Goal: Information Seeking & Learning: Compare options

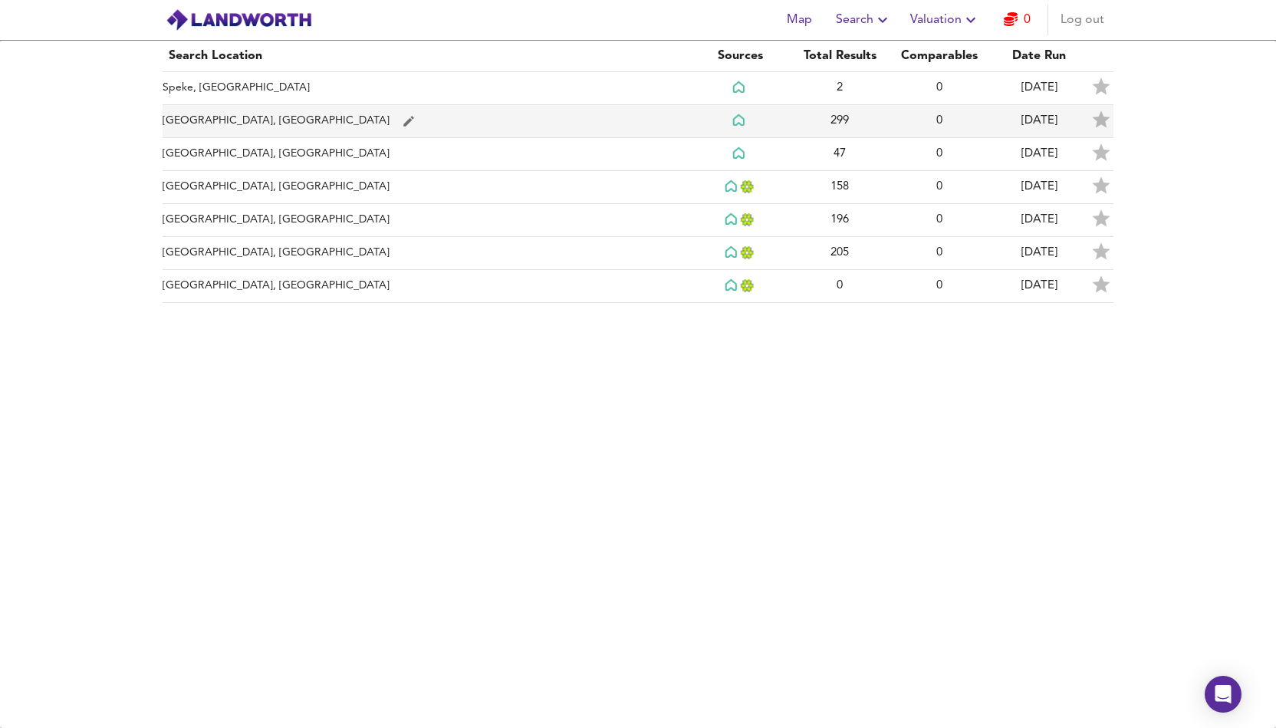
click at [199, 123] on td "[GEOGRAPHIC_DATA], [GEOGRAPHIC_DATA]" at bounding box center [427, 121] width 528 height 33
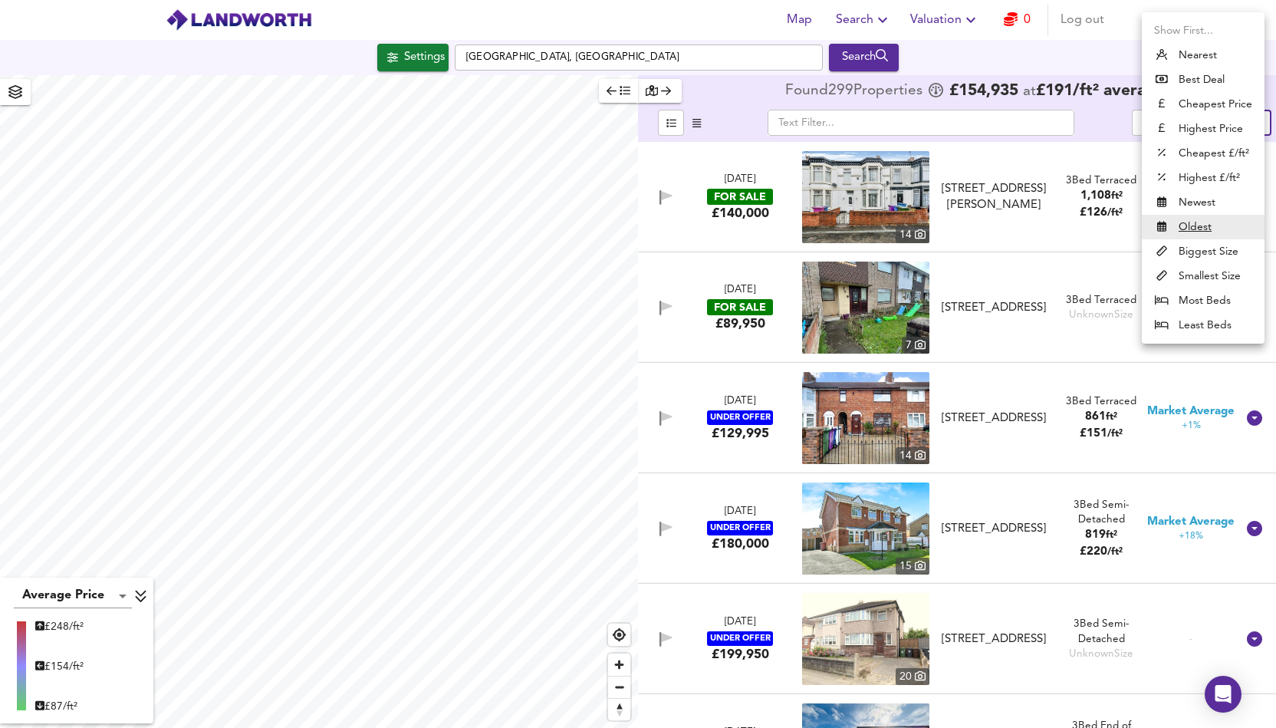
click at [1230, 121] on body "Map Search Valuation 0 Log out Settings [GEOGRAPHIC_DATA], [GEOGRAPHIC_DATA] Se…" at bounding box center [638, 364] width 1276 height 728
click at [1214, 110] on li "Cheapest Price" at bounding box center [1203, 104] width 123 height 25
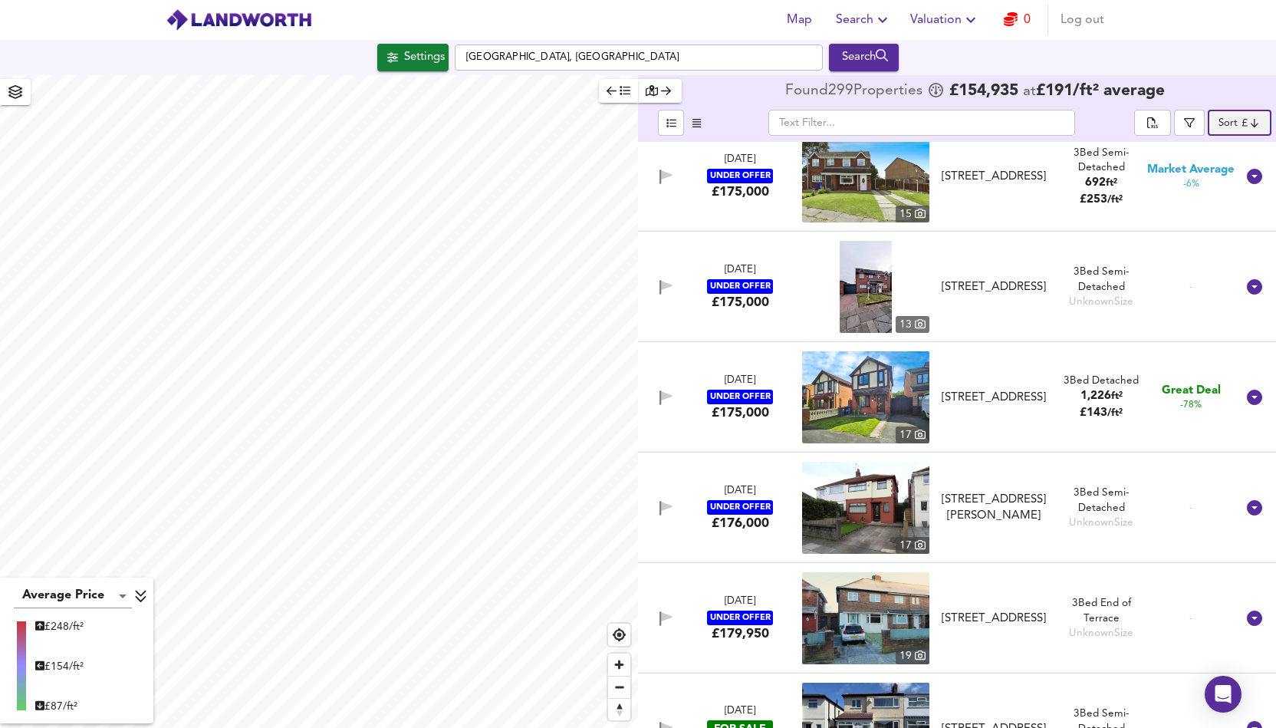
scroll to position [24611, 0]
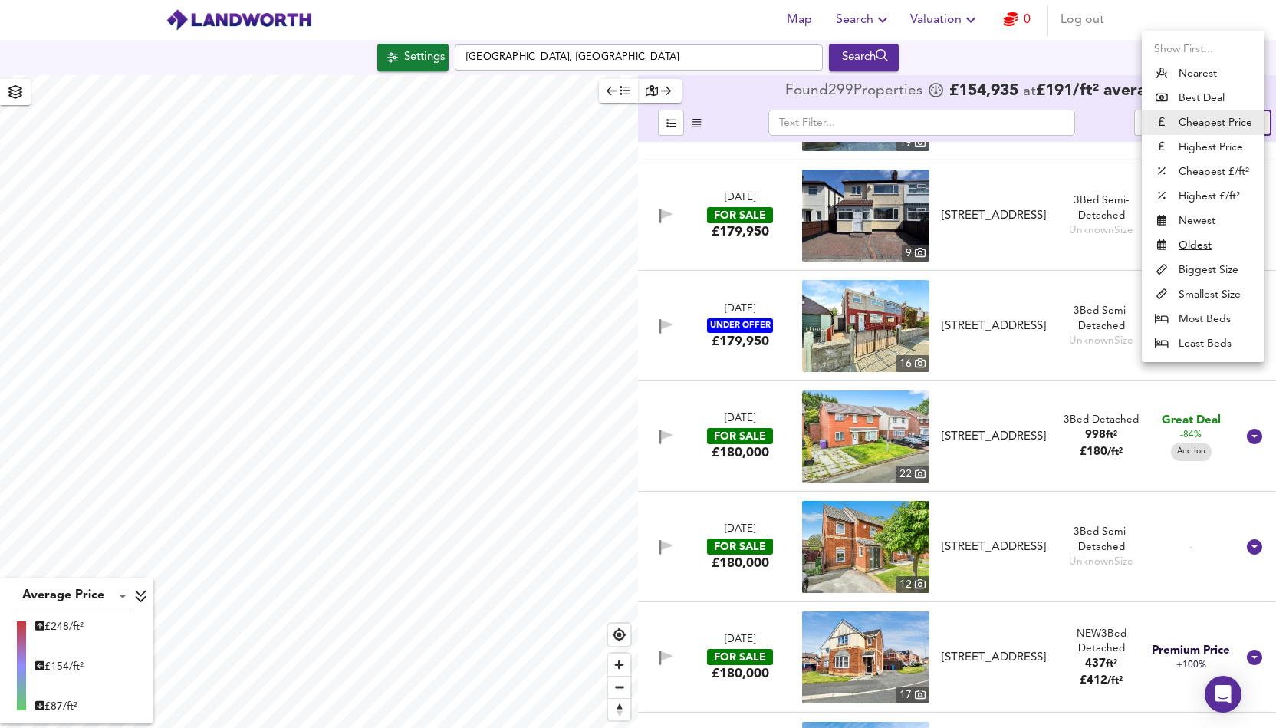
click at [1236, 128] on body "Map Search Valuation 0 Log out Settings [GEOGRAPHIC_DATA], [GEOGRAPHIC_DATA] Se…" at bounding box center [638, 364] width 1276 height 728
click at [1212, 100] on li "Best Deal" at bounding box center [1203, 98] width 123 height 25
type input "bestdeal"
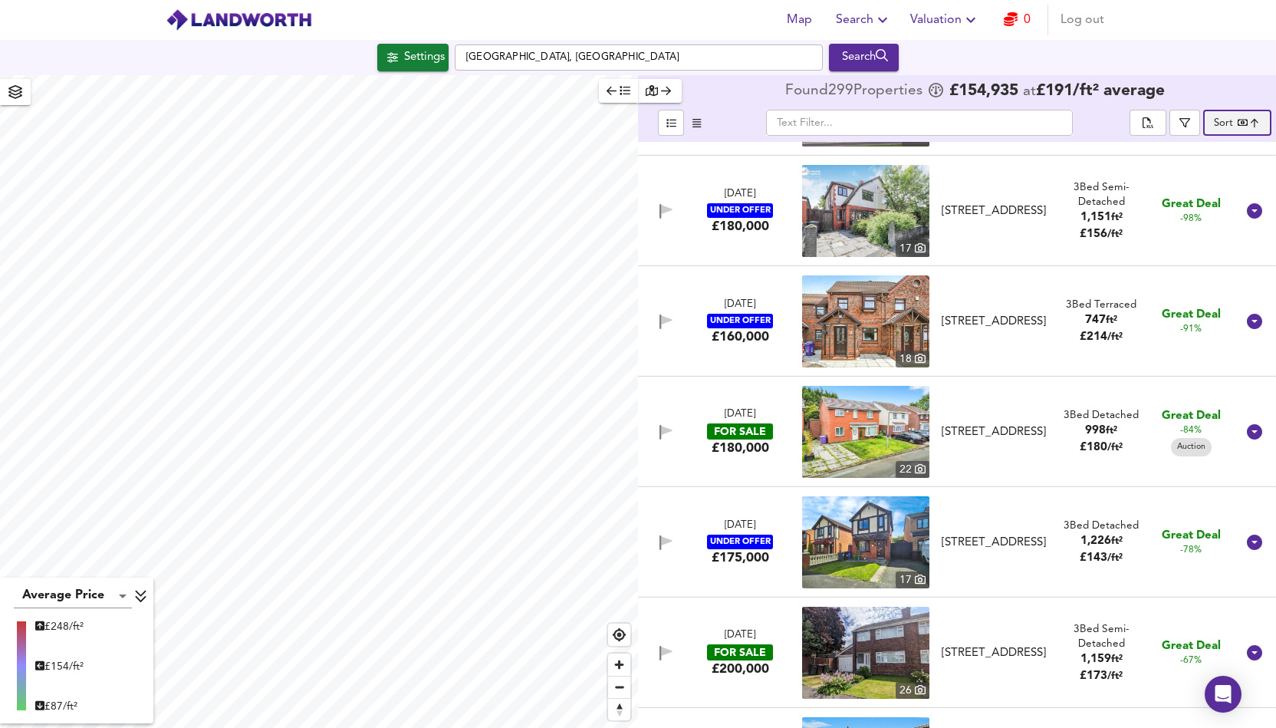
scroll to position [0, 0]
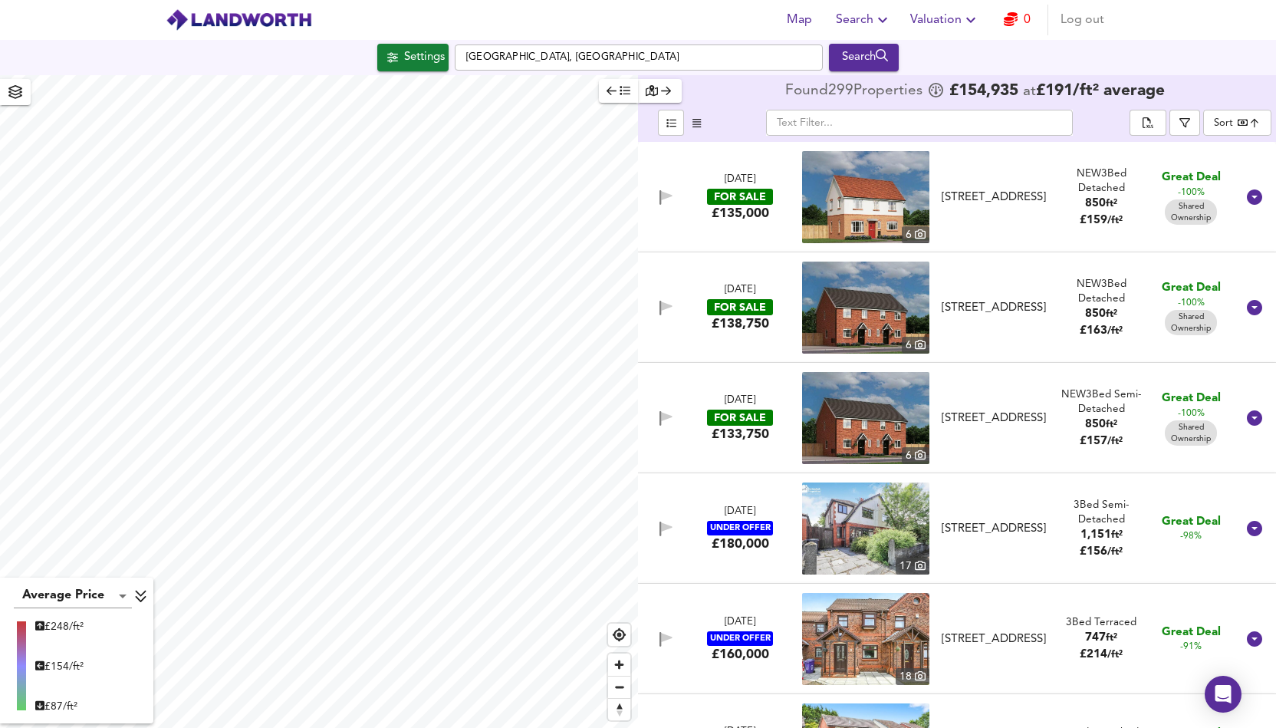
click at [704, 492] on div "[DATE] UNDER OFFER £180,000 [STREET_ADDRESS][GEOGRAPHIC_DATA][STREET_ADDRESS] 3…" at bounding box center [938, 528] width 595 height 92
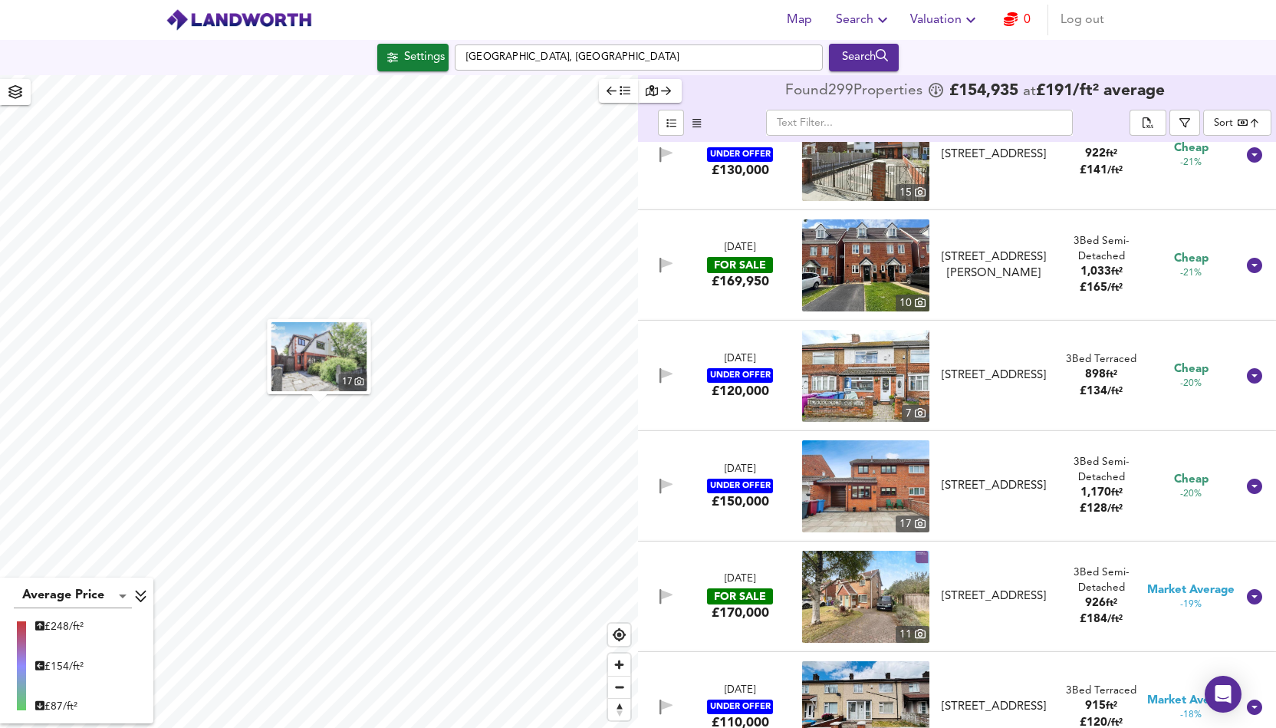
scroll to position [3804, 0]
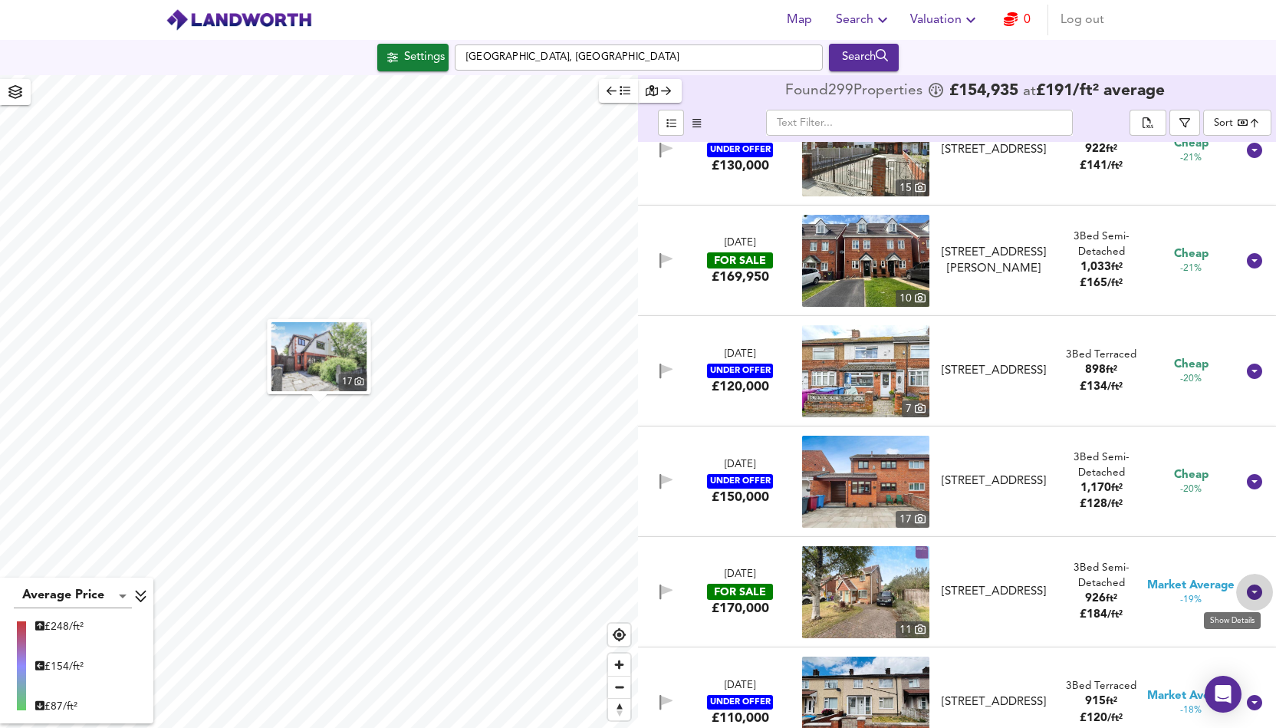
click at [1246, 593] on icon at bounding box center [1255, 592] width 18 height 18
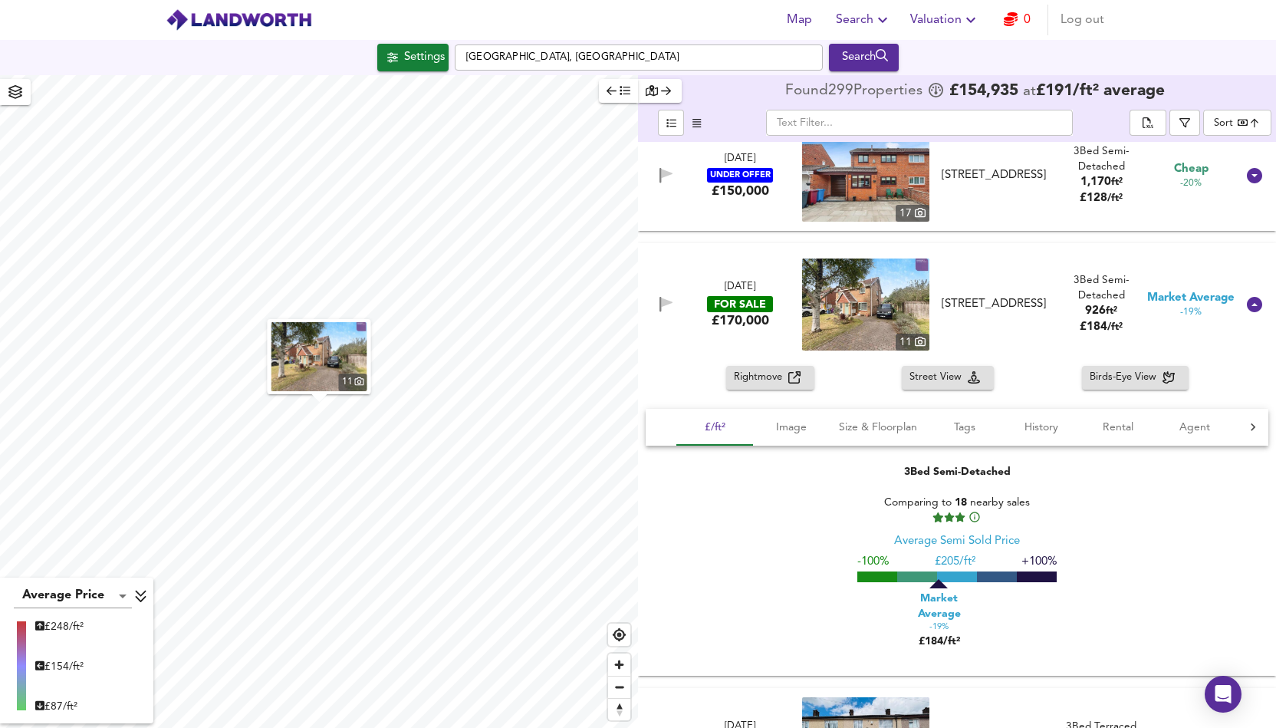
scroll to position [4142, 0]
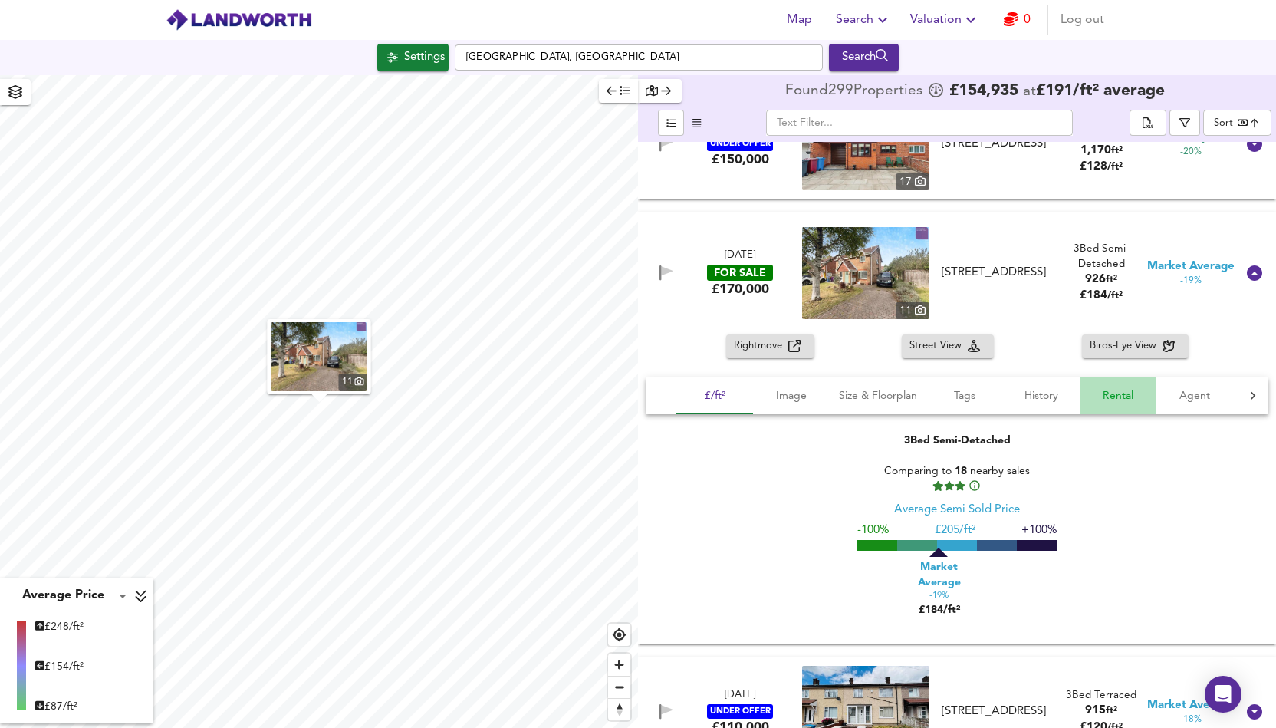
click at [1116, 391] on span "Rental" at bounding box center [1118, 396] width 58 height 19
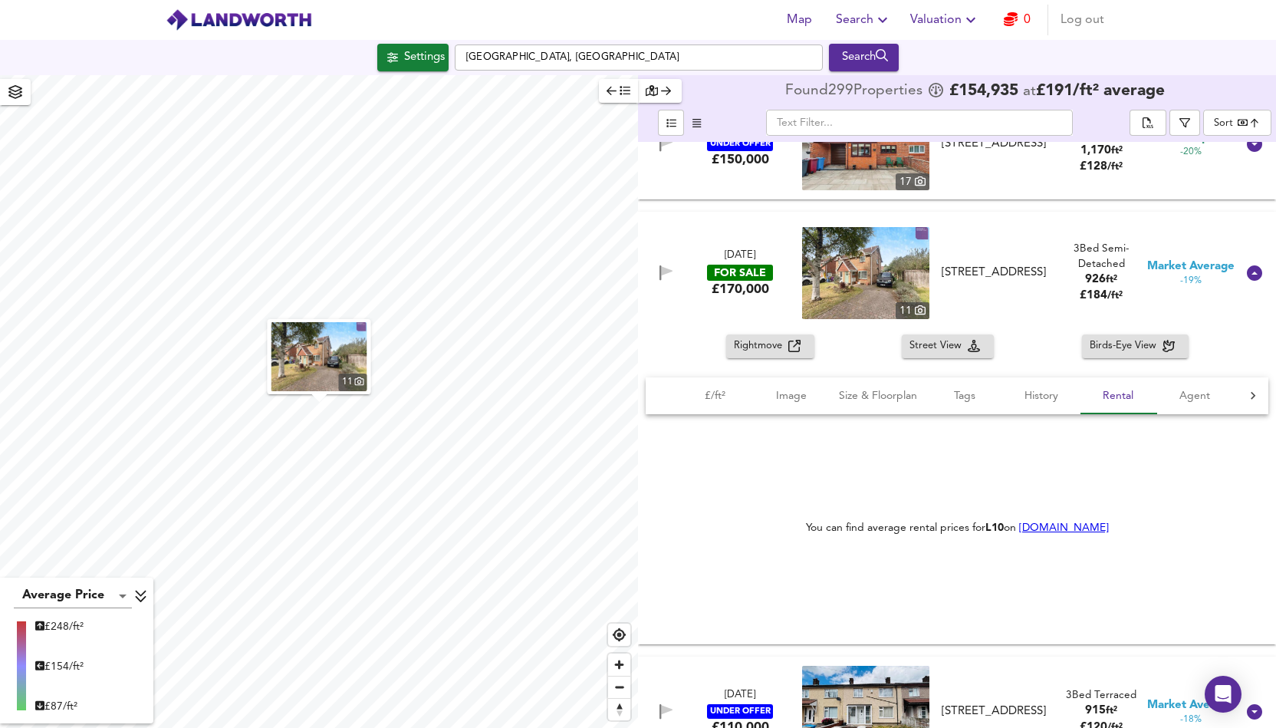
click at [1048, 526] on link "[DOMAIN_NAME]" at bounding box center [1064, 527] width 90 height 11
click at [848, 271] on img at bounding box center [865, 273] width 127 height 92
click at [1194, 41] on div "Settings [GEOGRAPHIC_DATA], [GEOGRAPHIC_DATA] Search" at bounding box center [638, 57] width 1276 height 35
click at [642, 355] on div "Rightmove Street View Birds-Eye View" at bounding box center [957, 346] width 638 height 24
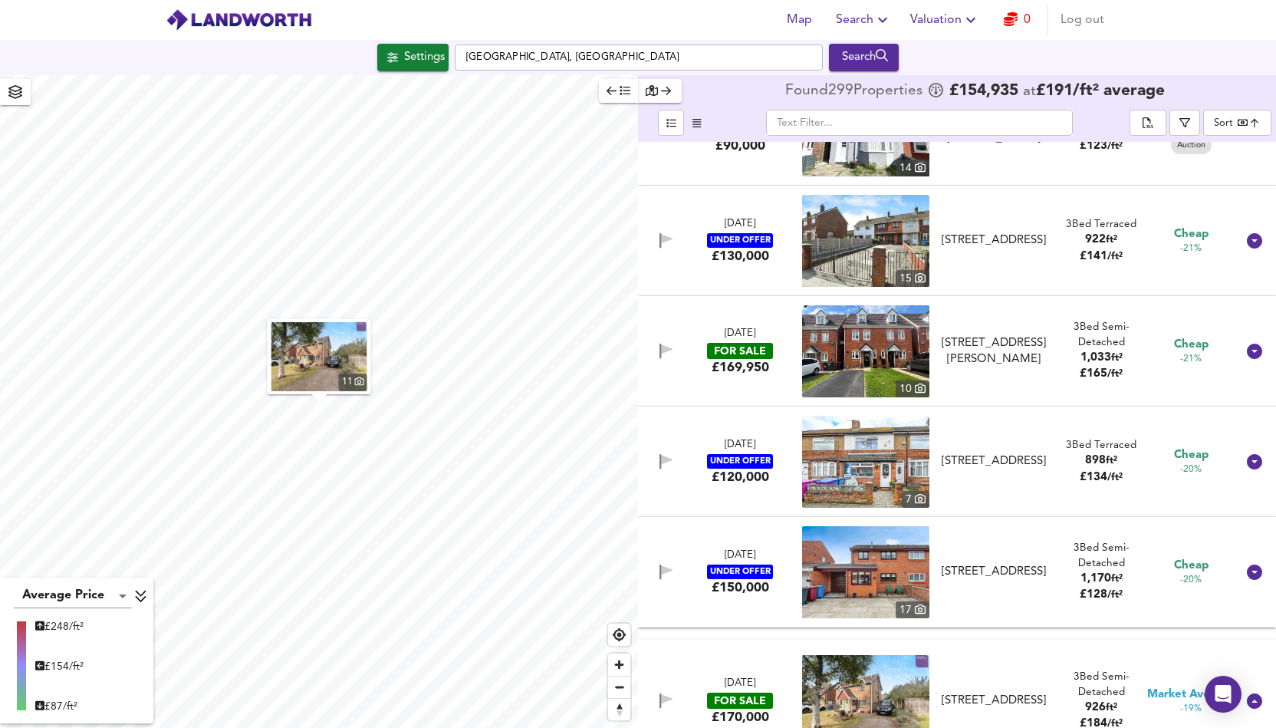
scroll to position [3712, 0]
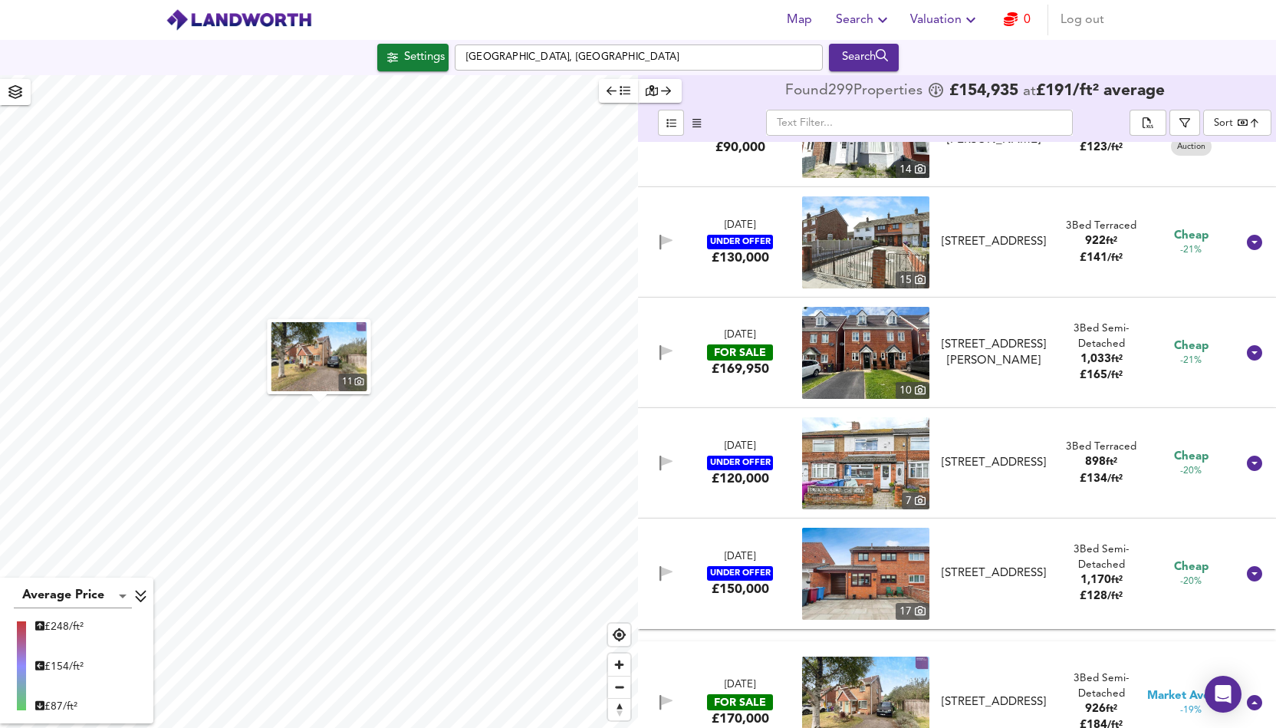
click at [828, 358] on img at bounding box center [865, 353] width 127 height 92
